Goal: Task Accomplishment & Management: Manage account settings

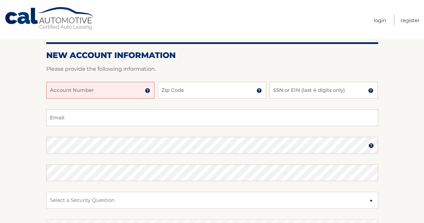
scroll to position [67, 0]
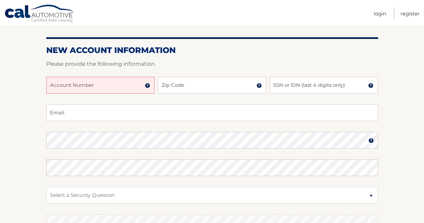
click at [67, 84] on input "Account Number" at bounding box center [100, 85] width 108 height 17
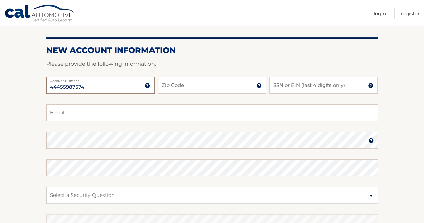
type input "44455987574"
click at [225, 84] on input "Zip Code" at bounding box center [212, 85] width 108 height 17
type input "07869"
click at [283, 86] on input "SSN or EIN (last 4 digits only)" at bounding box center [324, 85] width 108 height 17
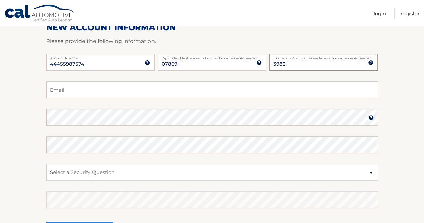
scroll to position [101, 0]
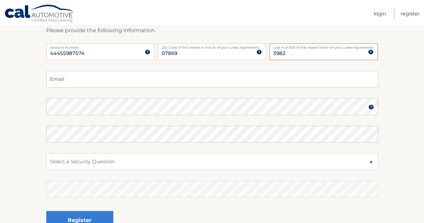
type input "3982"
click at [103, 78] on input "Email" at bounding box center [212, 79] width 332 height 17
type input "hurdyboy68@gmail.com"
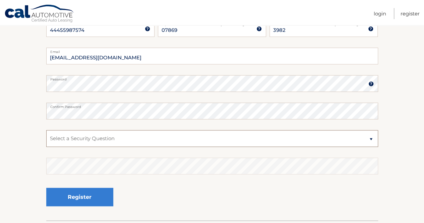
scroll to position [134, 0]
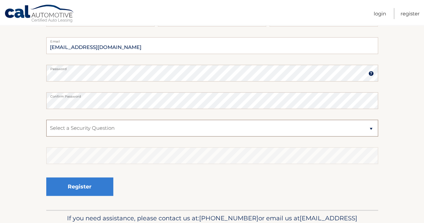
click at [371, 130] on select "Select a Security Question What was the name of your elementary school? What is…" at bounding box center [212, 128] width 332 height 17
select select "1"
click at [46, 120] on select "Select a Security Question What was the name of your elementary school? What is…" at bounding box center [212, 128] width 332 height 17
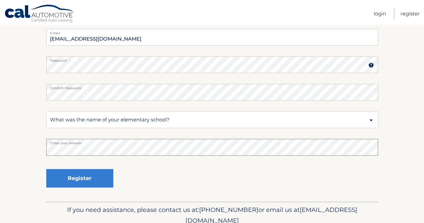
scroll to position [168, 0]
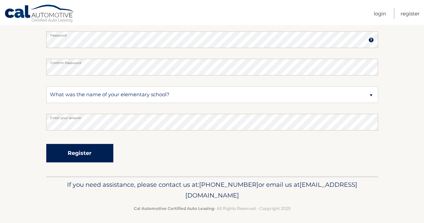
click at [64, 152] on button "Register" at bounding box center [79, 153] width 67 height 18
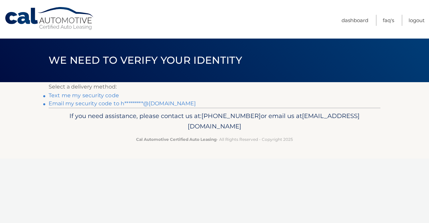
click at [261, 191] on div "Cal Automotive Menu Dashboard FAQ's Logout ×" at bounding box center [214, 111] width 429 height 223
click at [101, 94] on link "Text me my security code" at bounding box center [84, 95] width 70 height 6
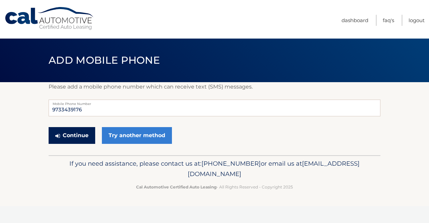
click at [81, 138] on button "Continue" at bounding box center [72, 135] width 47 height 17
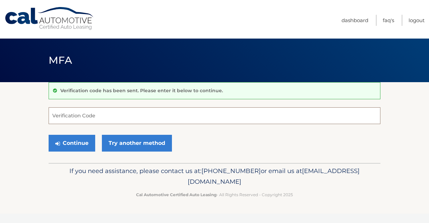
click at [74, 118] on input "Verification Code" at bounding box center [215, 115] width 332 height 17
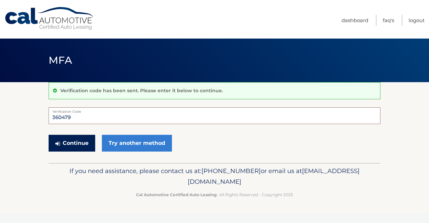
type input "360479"
click at [74, 141] on button "Continue" at bounding box center [72, 143] width 47 height 17
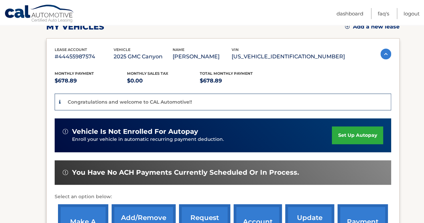
scroll to position [134, 0]
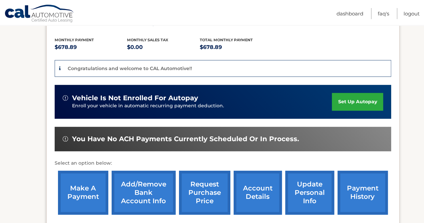
click at [379, 102] on link "set up autopay" at bounding box center [357, 102] width 51 height 18
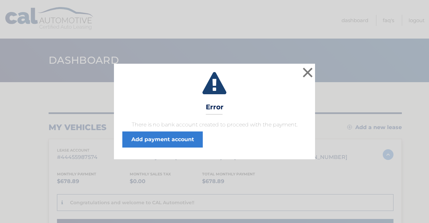
click at [300, 77] on icon at bounding box center [214, 84] width 184 height 24
click at [311, 69] on button "×" at bounding box center [307, 72] width 13 height 13
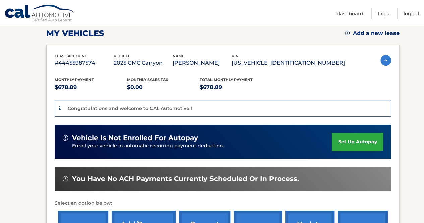
scroll to position [101, 0]
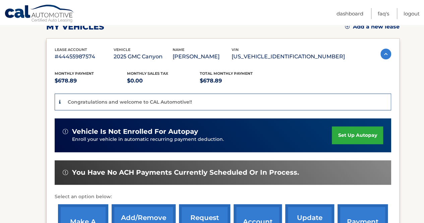
click at [338, 131] on link "set up autopay" at bounding box center [357, 135] width 51 height 18
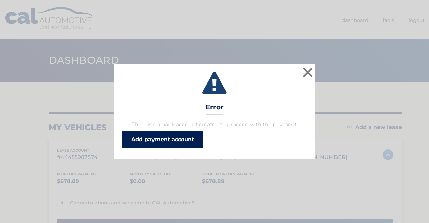
click at [178, 135] on link "Add payment account" at bounding box center [162, 139] width 80 height 16
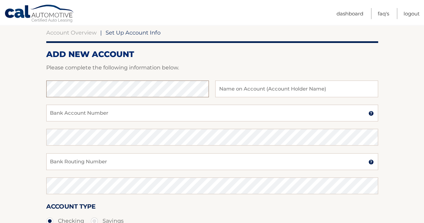
scroll to position [99, 0]
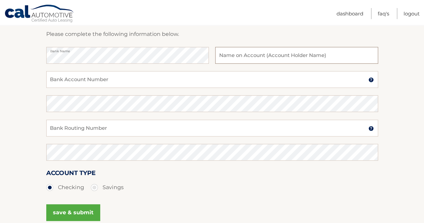
click at [226, 54] on input "text" at bounding box center [296, 55] width 163 height 17
type input "Andrew J. Hurd"
click at [62, 81] on input "Bank Account Number" at bounding box center [212, 79] width 332 height 17
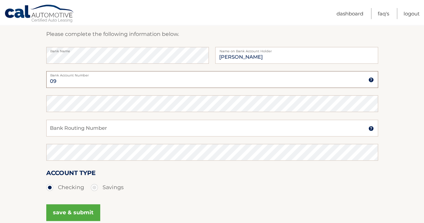
type input "0"
type input "194028"
click at [54, 129] on input "Bank Routing Number" at bounding box center [212, 128] width 332 height 17
type input "221375378"
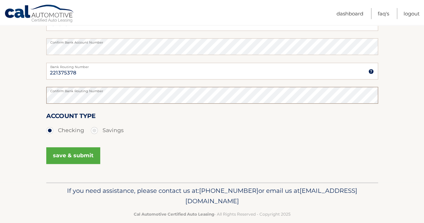
scroll to position [166, 0]
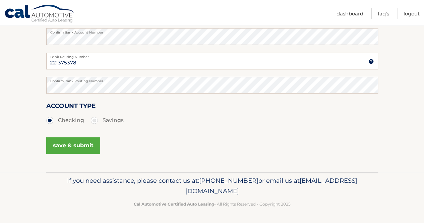
click at [69, 146] on button "save & submit" at bounding box center [73, 145] width 54 height 17
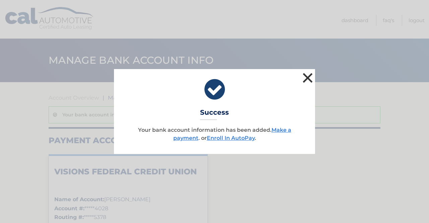
click at [307, 77] on button "×" at bounding box center [307, 77] width 13 height 13
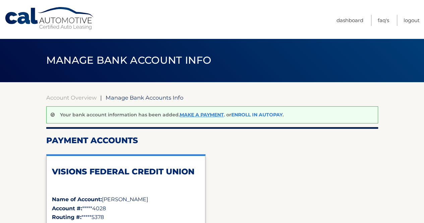
click at [260, 115] on link "Enroll In AutoPay" at bounding box center [256, 115] width 51 height 6
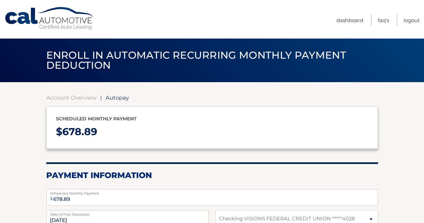
select select "NzZhYWM2YTMtZmY5OS00MzhkLTk2NjctMjg0MmM2MjE2Yzll"
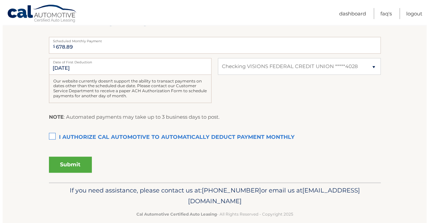
scroll to position [162, 0]
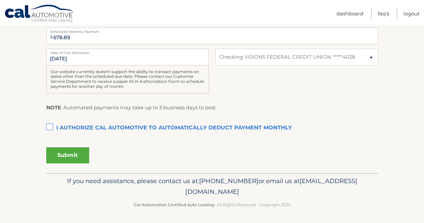
click at [50, 127] on label "I authorize cal automotive to automatically deduct payment monthly This checkbo…" at bounding box center [212, 127] width 332 height 13
click at [0, 0] on input "I authorize cal automotive to automatically deduct payment monthly This checkbo…" at bounding box center [0, 0] width 0 height 0
click at [71, 156] on button "Submit" at bounding box center [67, 155] width 43 height 16
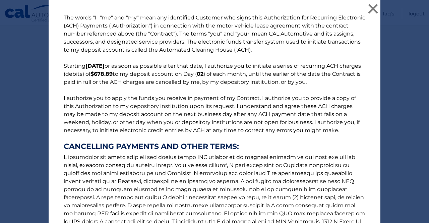
scroll to position [94, 0]
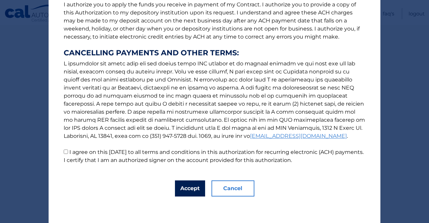
click at [179, 188] on button "Accept" at bounding box center [190, 188] width 30 height 16
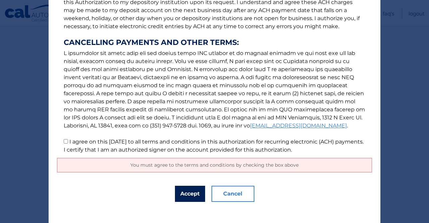
scroll to position [109, 0]
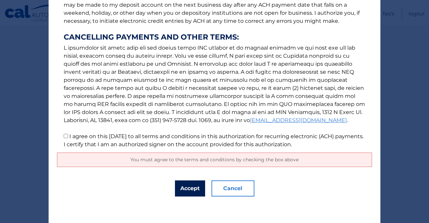
click at [181, 189] on button "Accept" at bounding box center [190, 188] width 30 height 16
click at [65, 136] on input "I agree on this 08/28/2025 to all terms and conditions in this authorization fo…" at bounding box center [66, 136] width 4 height 4
checkbox input "true"
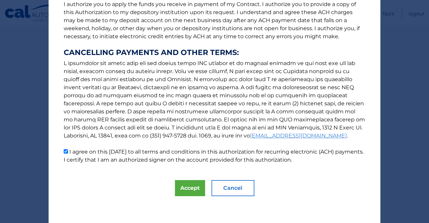
scroll to position [94, 0]
click at [193, 191] on button "Accept" at bounding box center [190, 188] width 30 height 16
click at [0, 0] on icon at bounding box center [0, 0] width 0 height 0
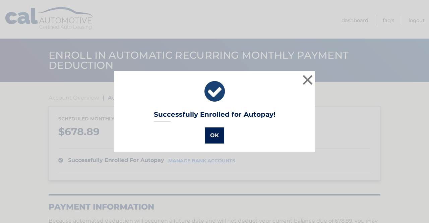
click at [217, 135] on button "OK" at bounding box center [214, 135] width 19 height 16
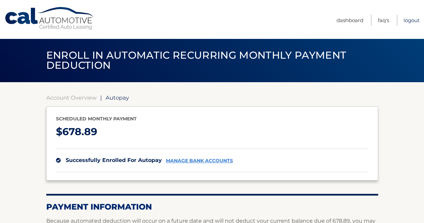
click at [408, 20] on link "Logout" at bounding box center [412, 20] width 16 height 11
